Goal: Communication & Community: Answer question/provide support

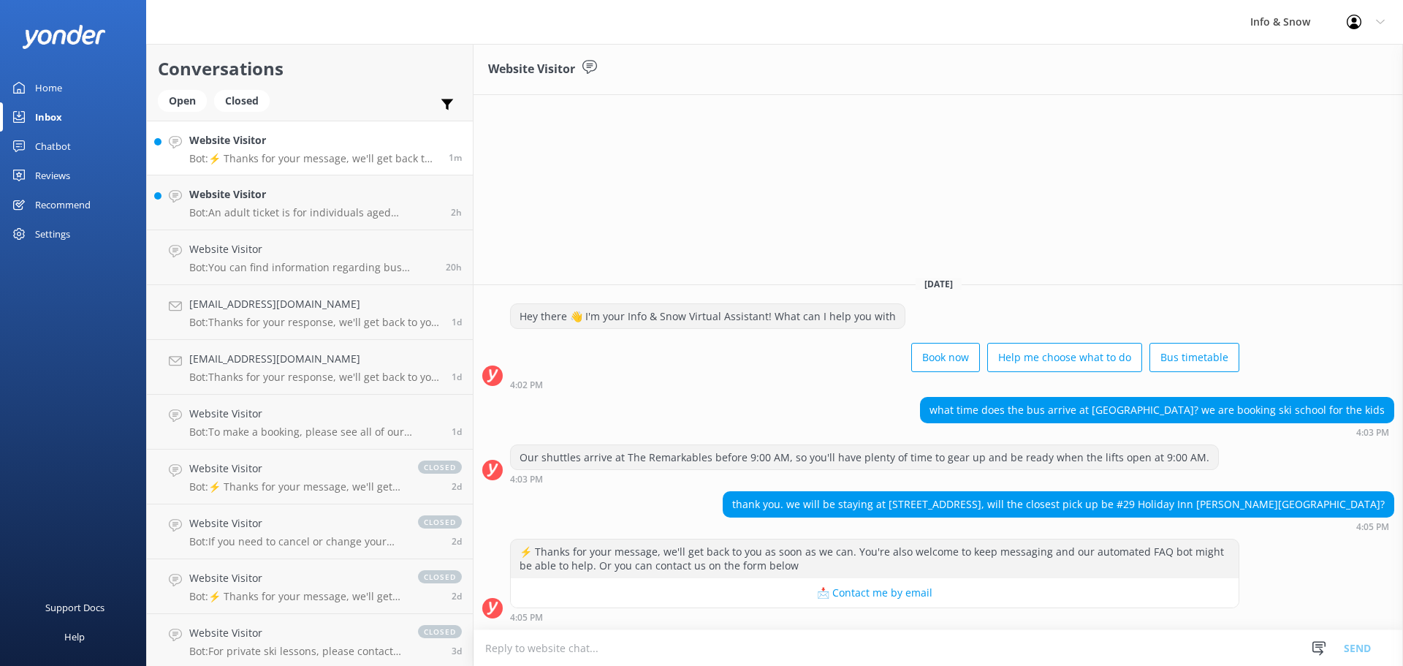
click at [779, 660] on textarea at bounding box center [937, 648] width 929 height 36
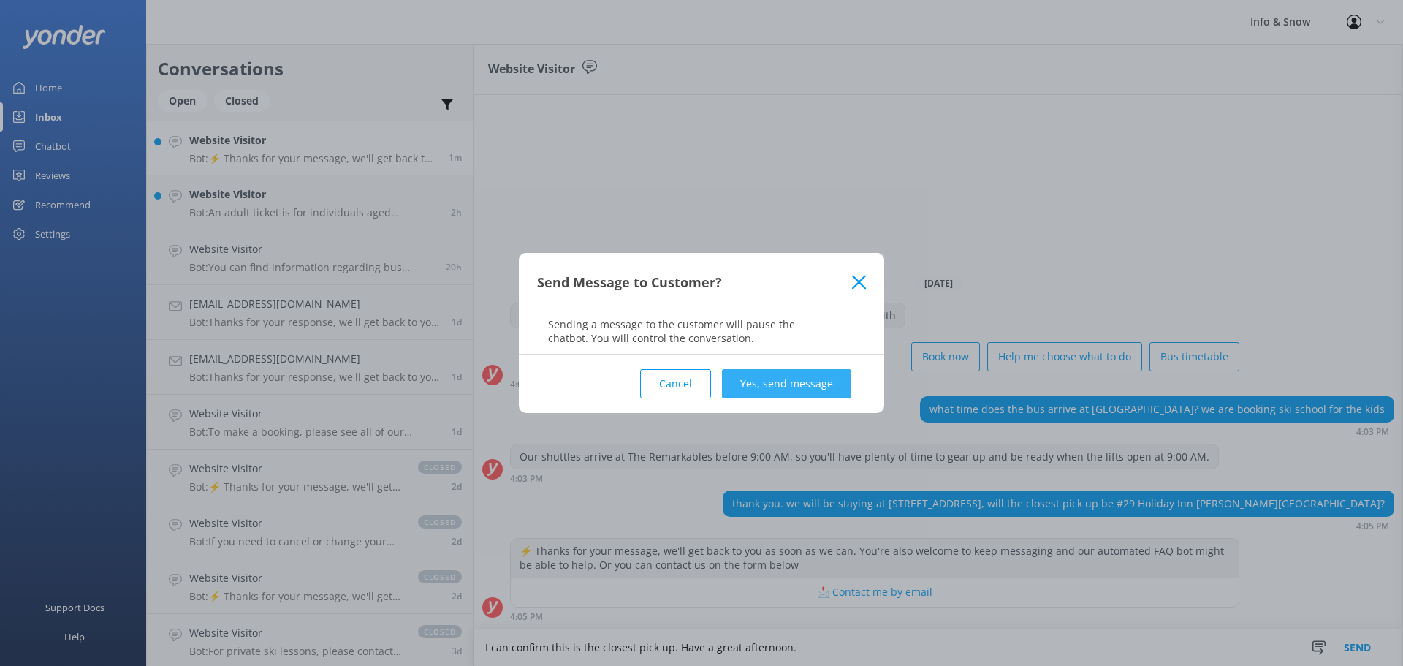
type textarea "I can confirm this is the closest pick up. Have a great afternoon."
drag, startPoint x: 819, startPoint y: 378, endPoint x: 727, endPoint y: 611, distance: 250.6
click at [816, 382] on button "Yes, send message" at bounding box center [786, 383] width 129 height 29
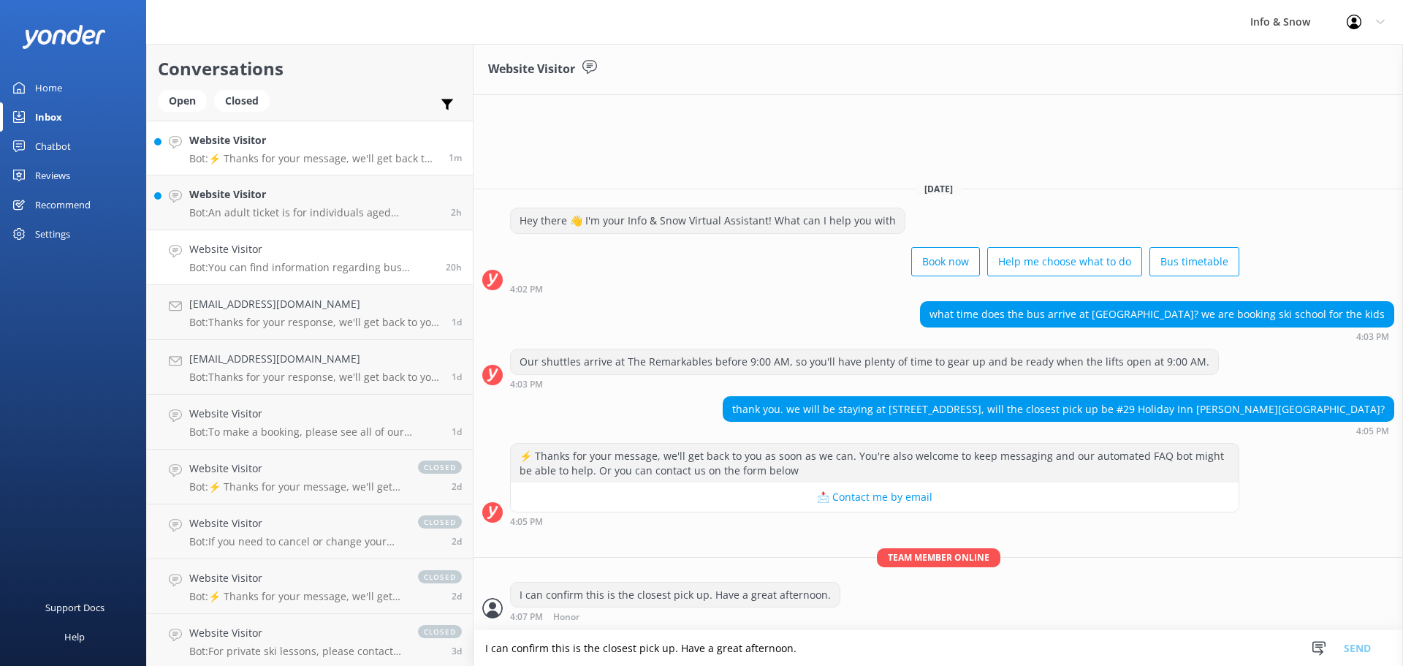
drag, startPoint x: 275, startPoint y: 194, endPoint x: 321, endPoint y: 230, distance: 58.8
click at [275, 194] on h4 "Website Visitor" at bounding box center [314, 194] width 251 height 16
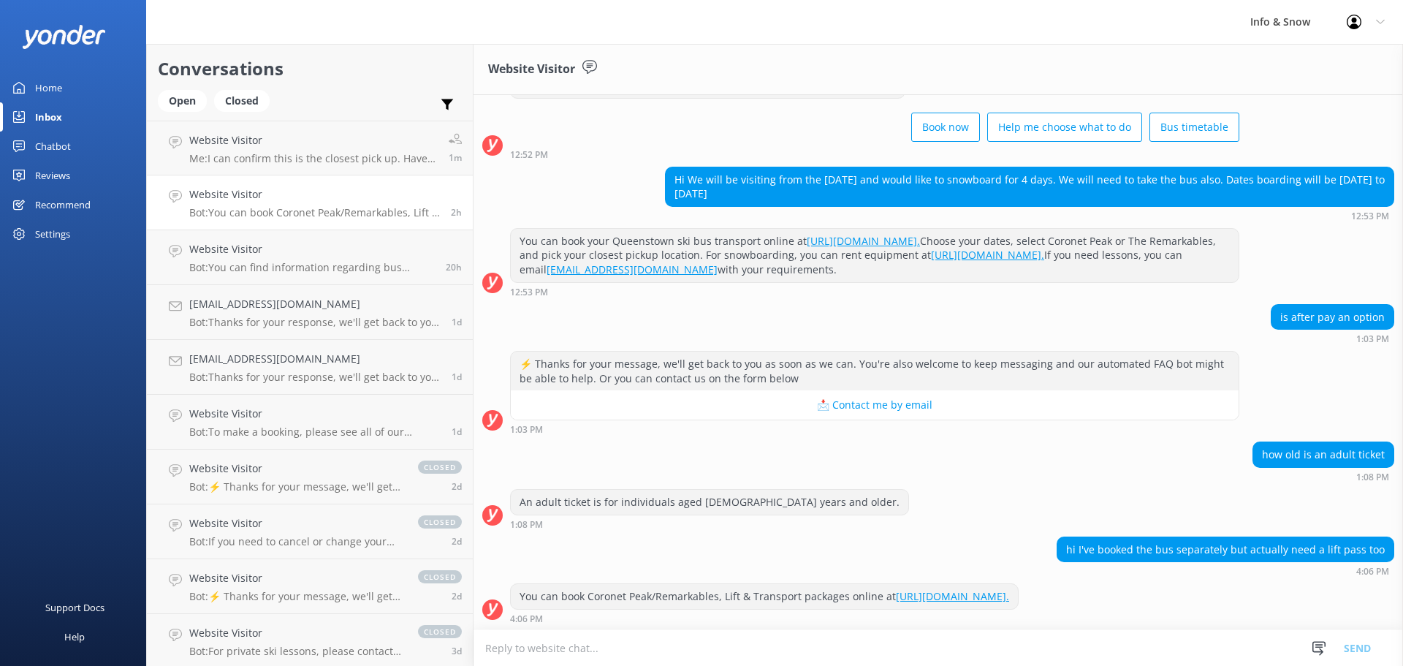
scroll to position [76, 0]
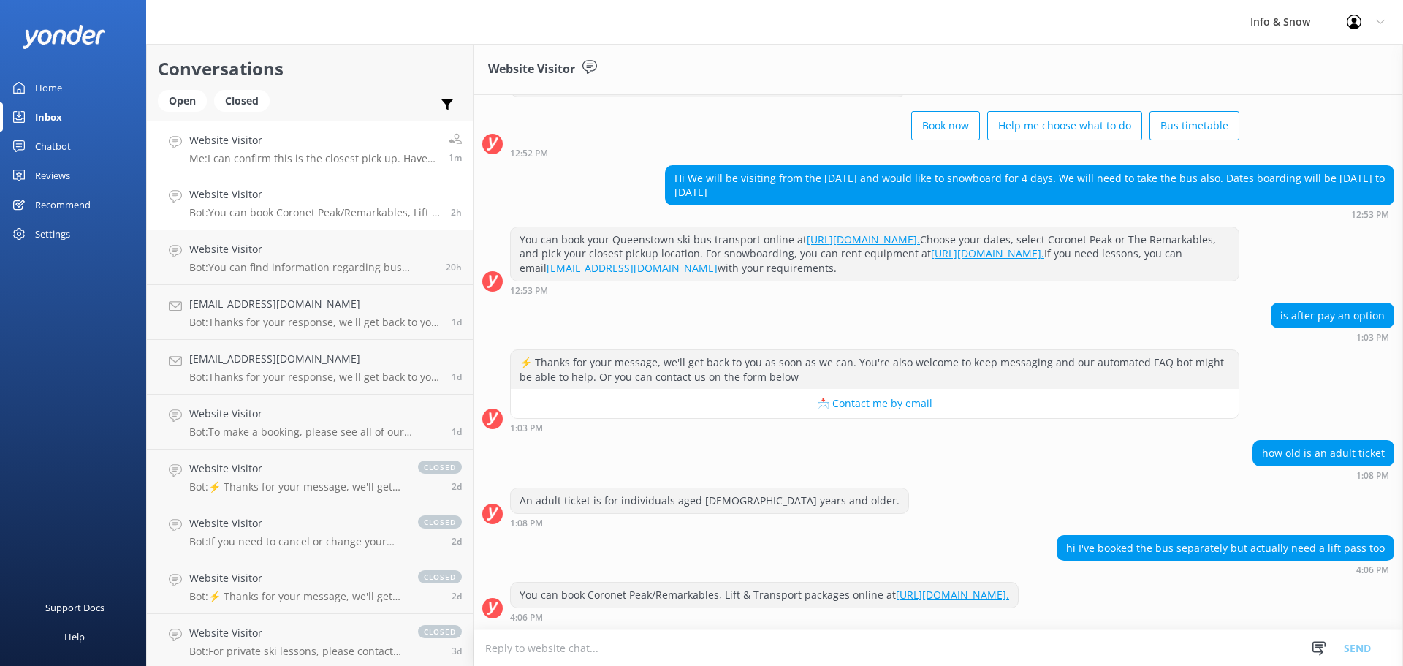
click at [287, 150] on div "Website Visitor Me: I can confirm this is the closest pick up. Have a great aft…" at bounding box center [313, 147] width 248 height 31
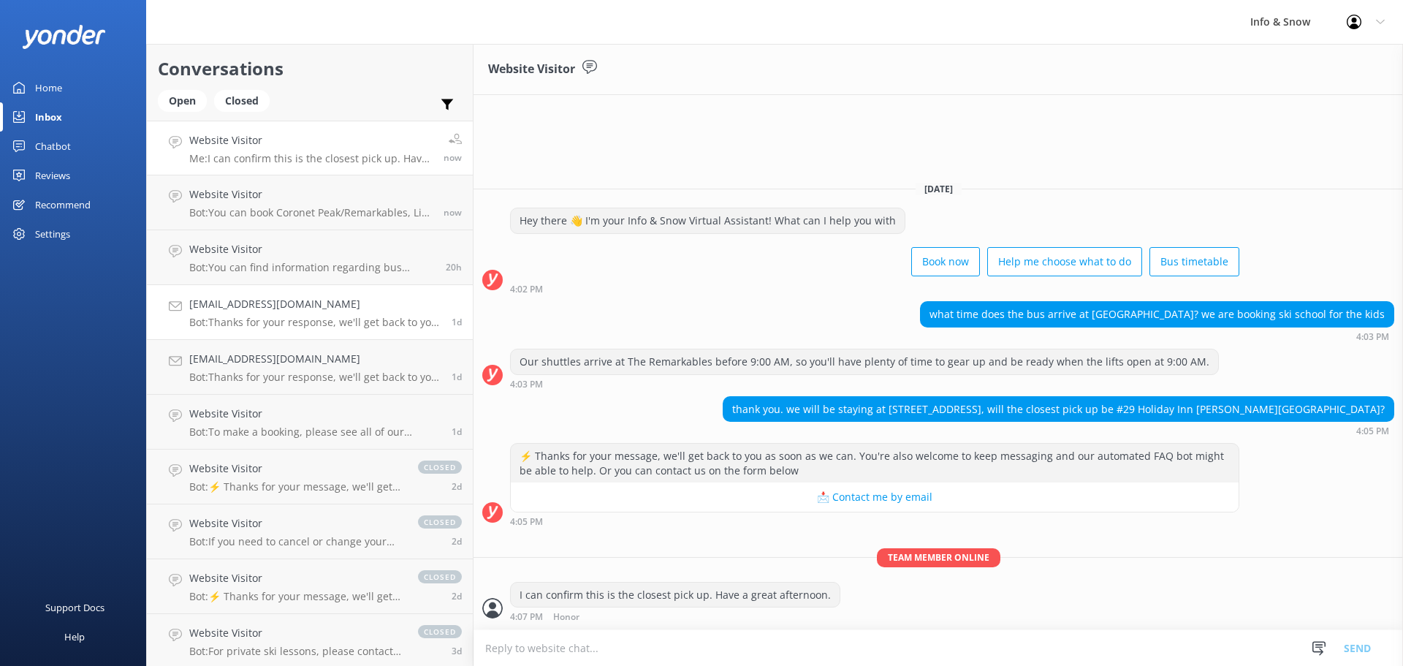
click at [279, 320] on p "Bot: Thanks for your response, we'll get back to you as soon as we can during o…" at bounding box center [314, 322] width 251 height 13
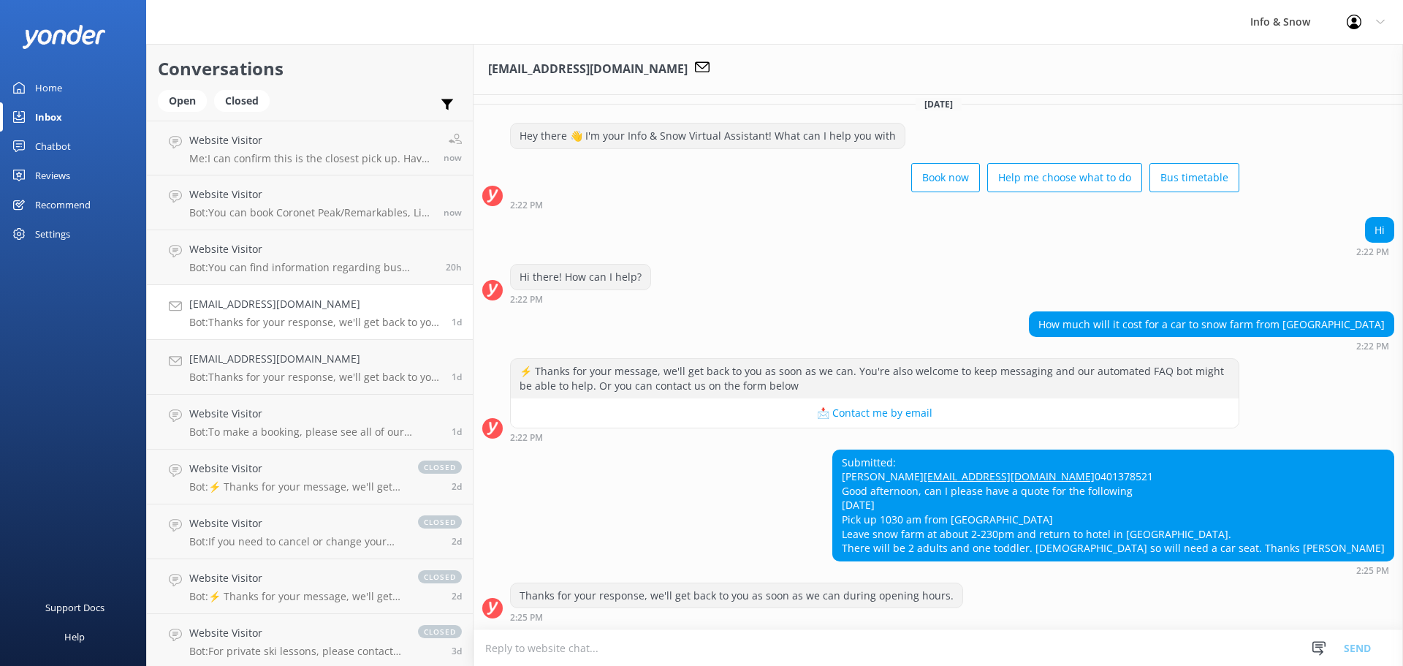
scroll to position [53, 0]
click at [273, 262] on p "Bot: You can find information regarding bus timetables and locations here: [URL…" at bounding box center [311, 267] width 245 height 13
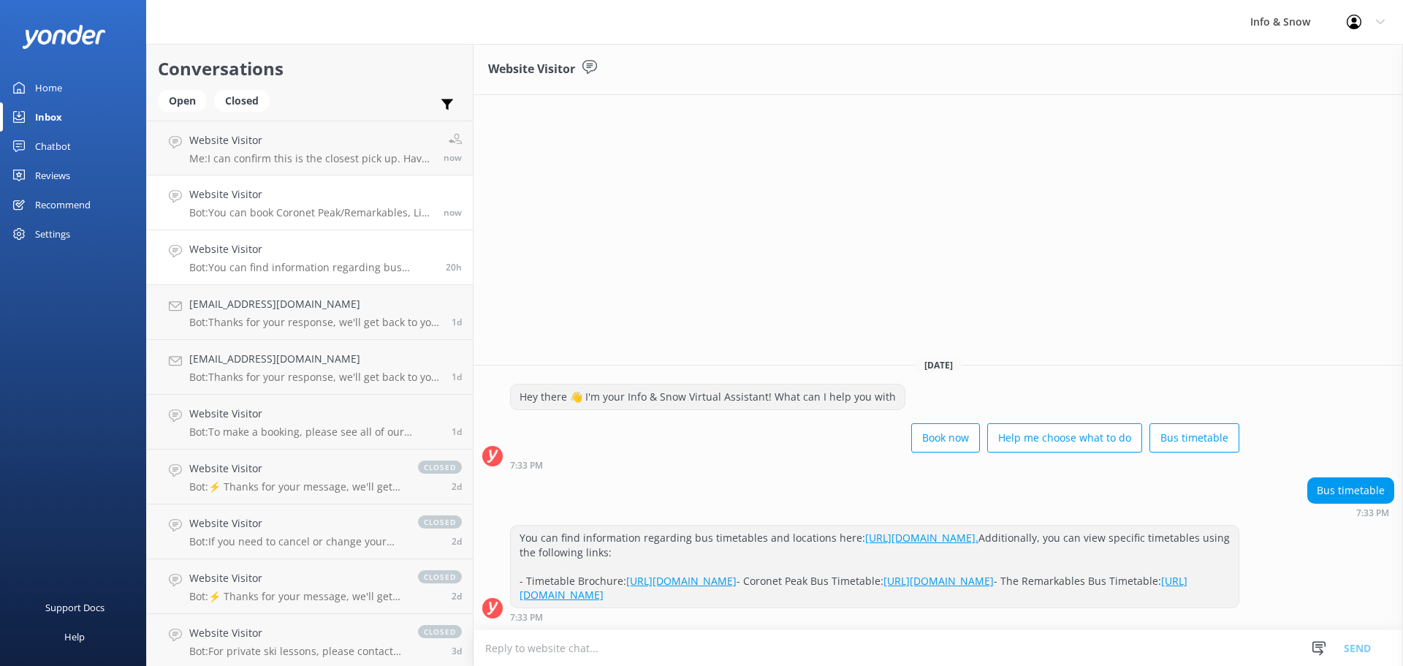
click at [251, 210] on p "Bot: You can book Coronet Peak/Remarkables, Lift & Transport packages online at…" at bounding box center [310, 212] width 243 height 13
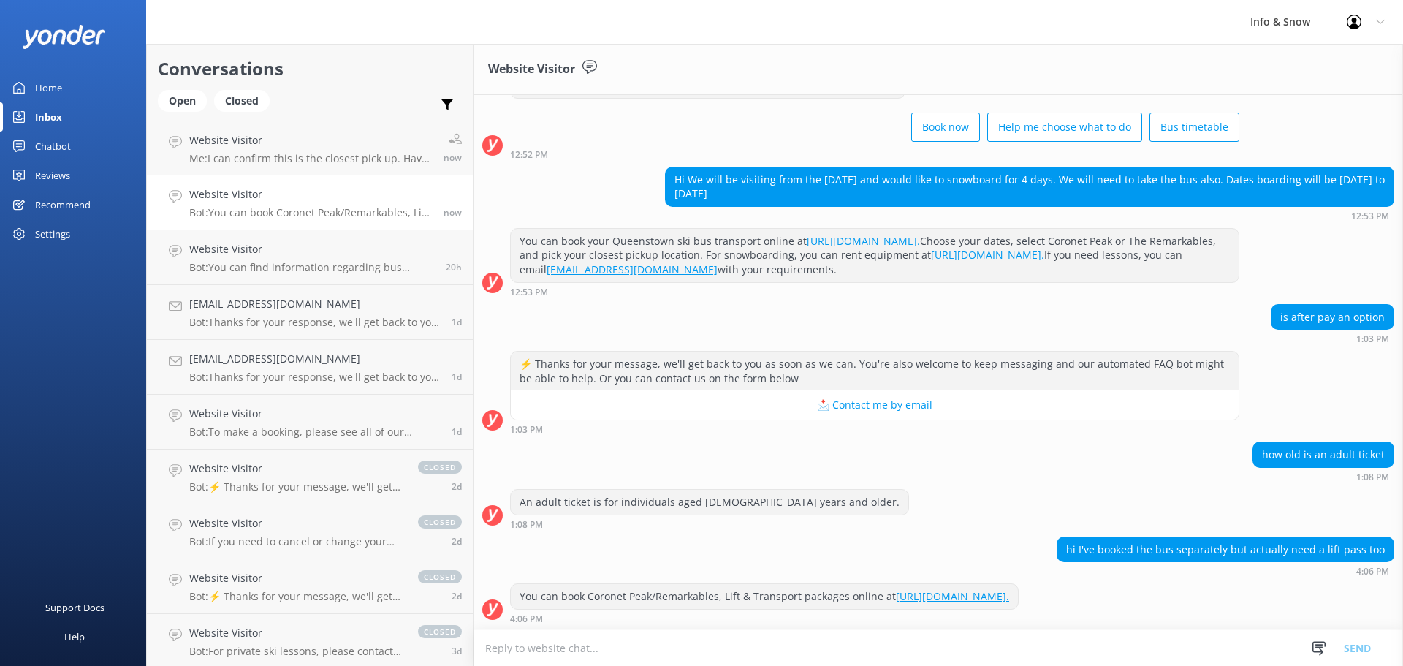
scroll to position [76, 0]
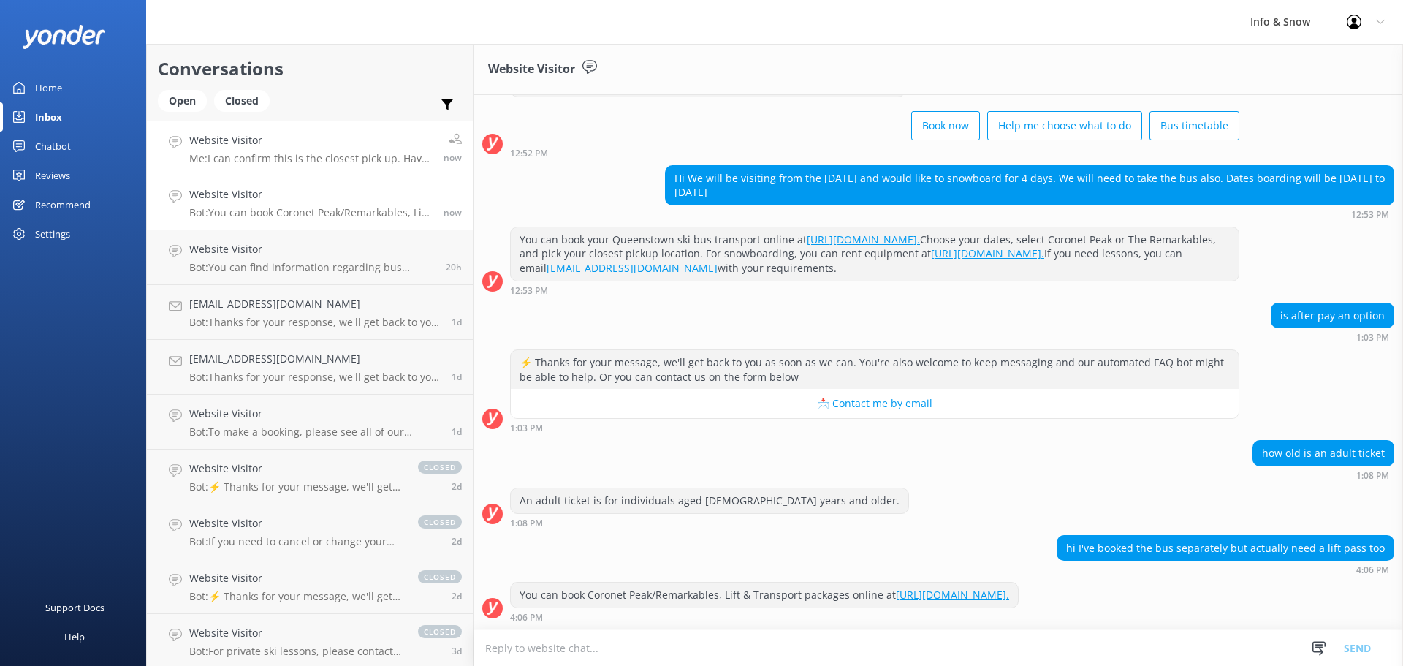
click at [204, 143] on h4 "Website Visitor" at bounding box center [310, 140] width 243 height 16
